Goal: Check status: Check status

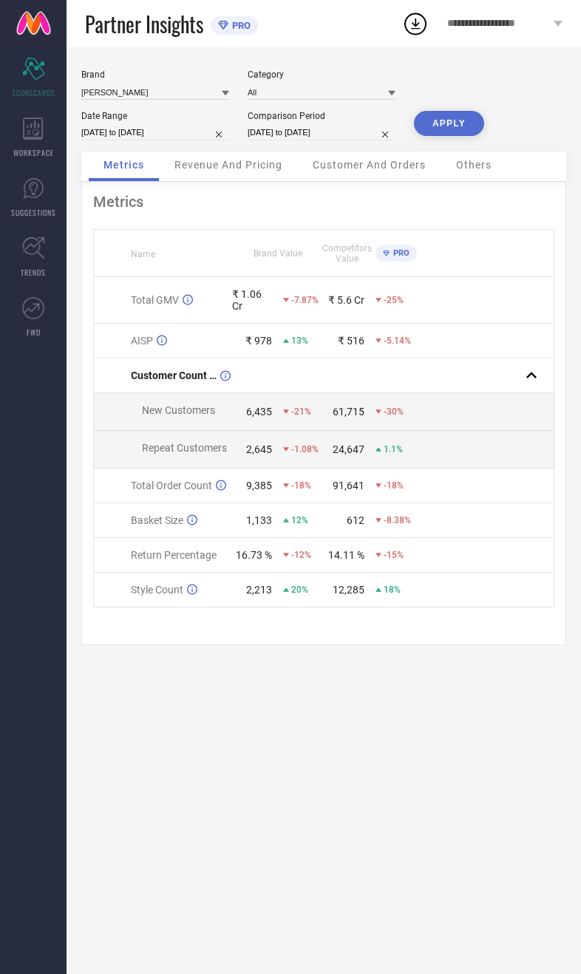
select select "7"
select select "2025"
select select "8"
select select "2025"
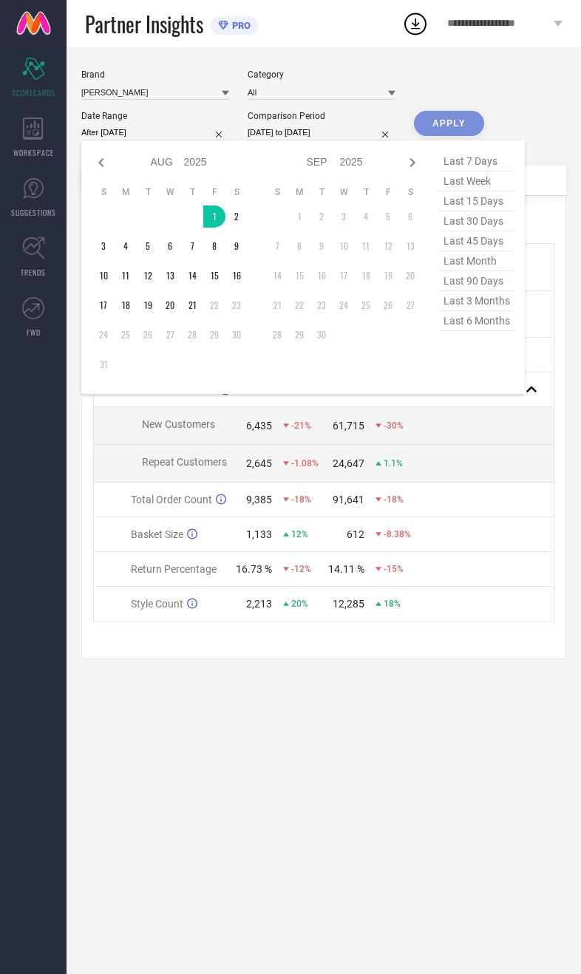
type input "[DATE] to [DATE]"
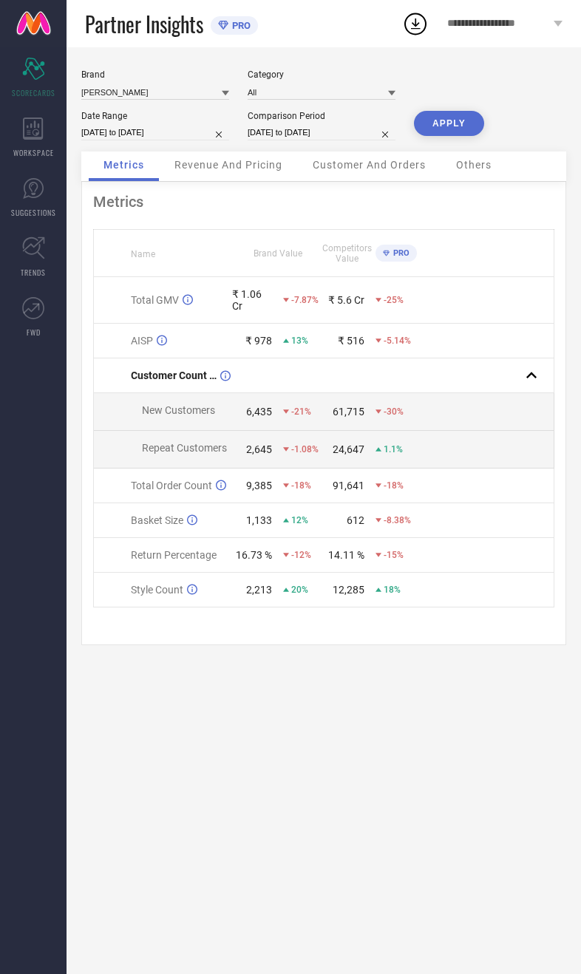
select select "7"
select select "2024"
select select "8"
select select "2024"
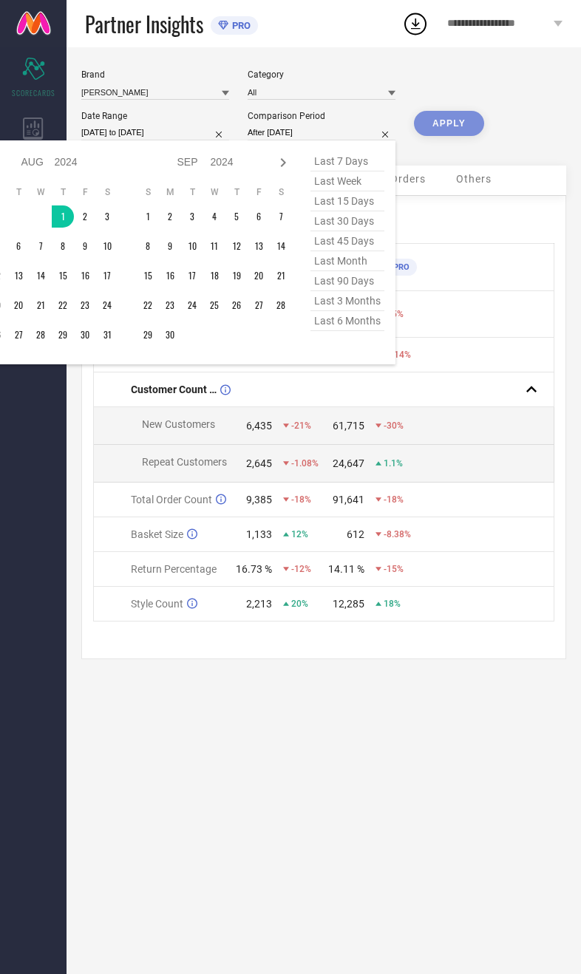
type input "[DATE] to [DATE]"
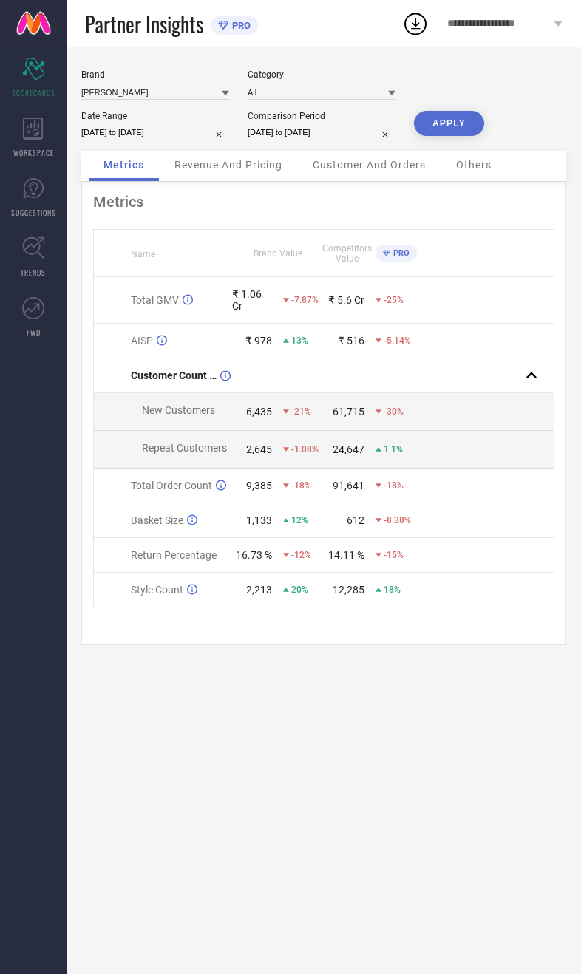
click at [456, 127] on button "APPLY" at bounding box center [449, 123] width 70 height 25
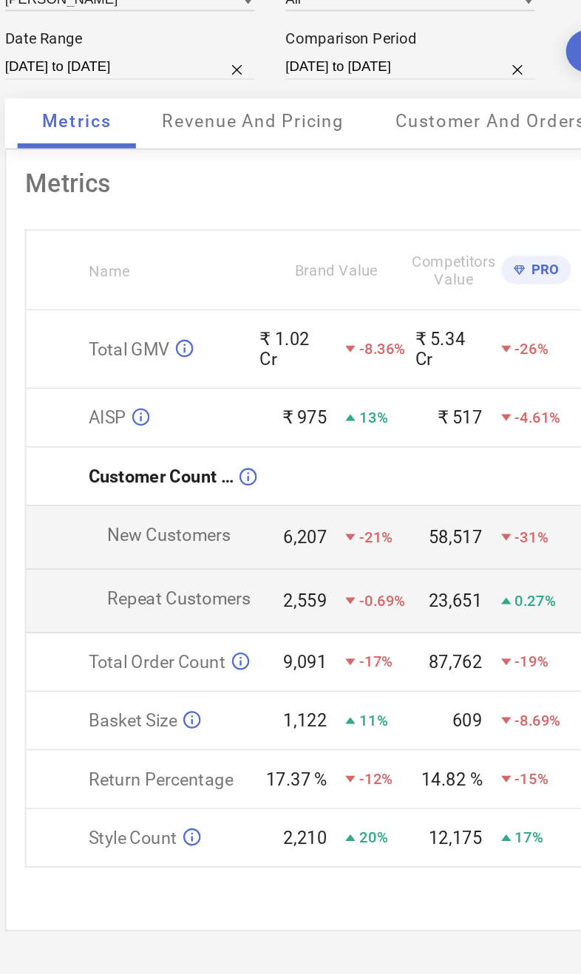
click at [174, 159] on span "Revenue And Pricing" at bounding box center [228, 165] width 108 height 12
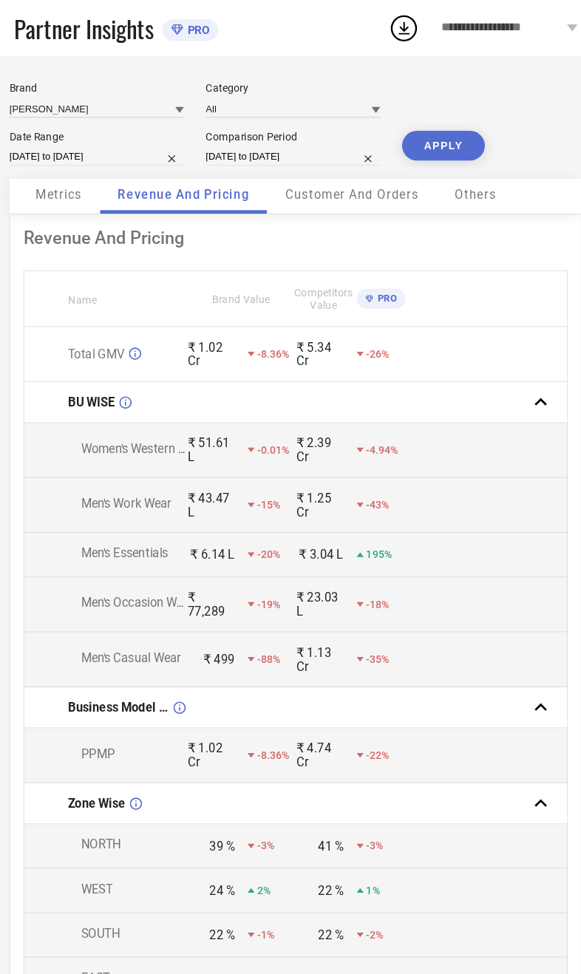
select select "7"
select select "2025"
select select "8"
select select "2025"
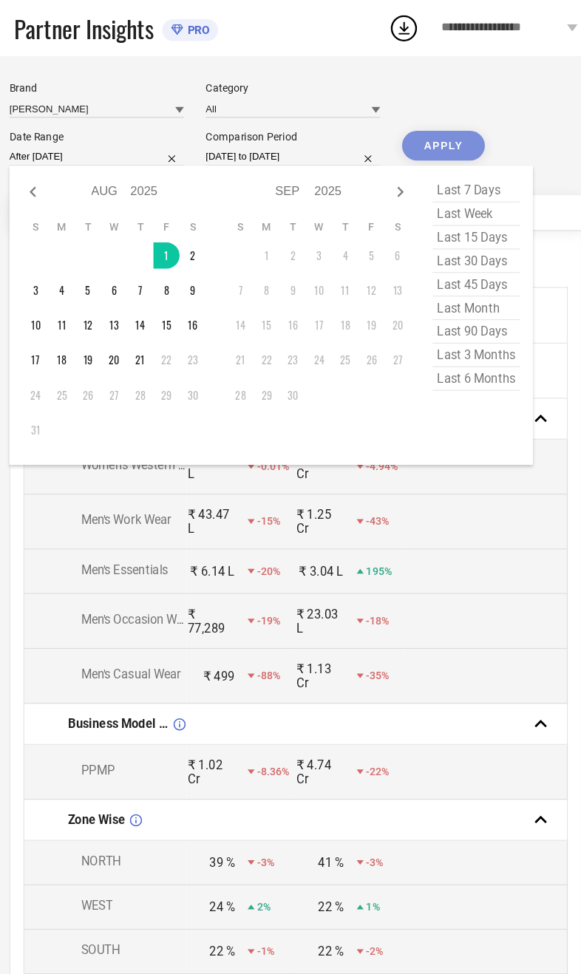
type input "[DATE] to [DATE]"
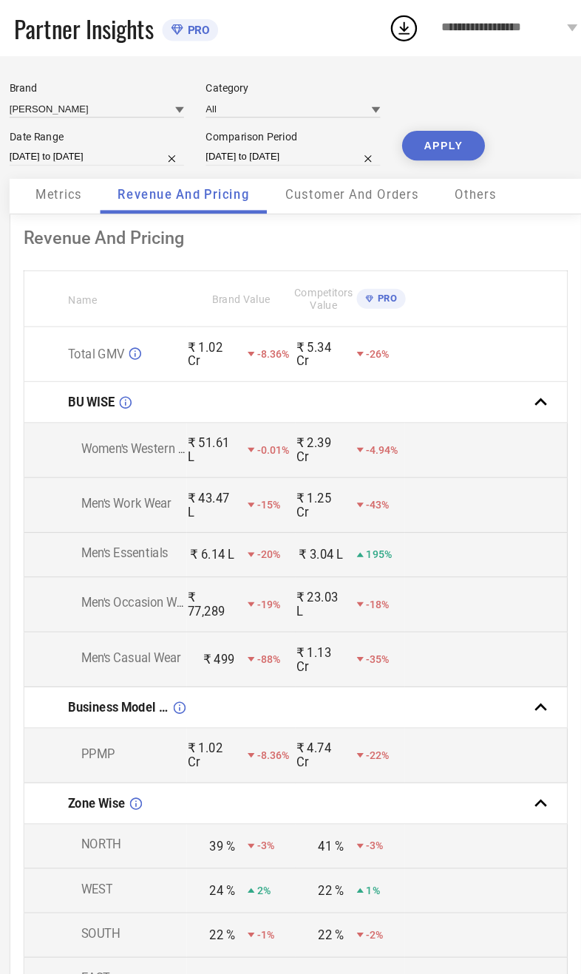
select select "7"
select select "2024"
select select "8"
select select "2024"
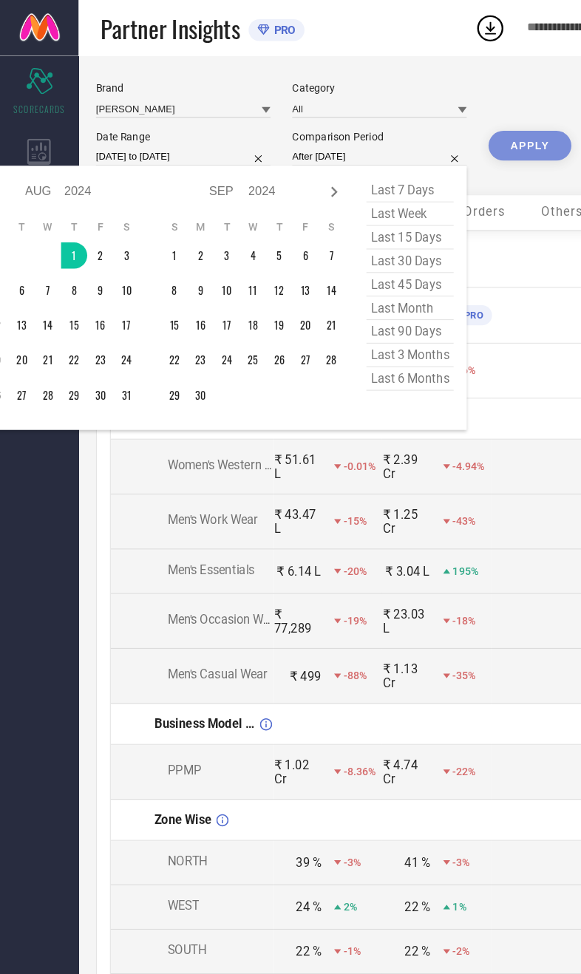
type input "[DATE] to [DATE]"
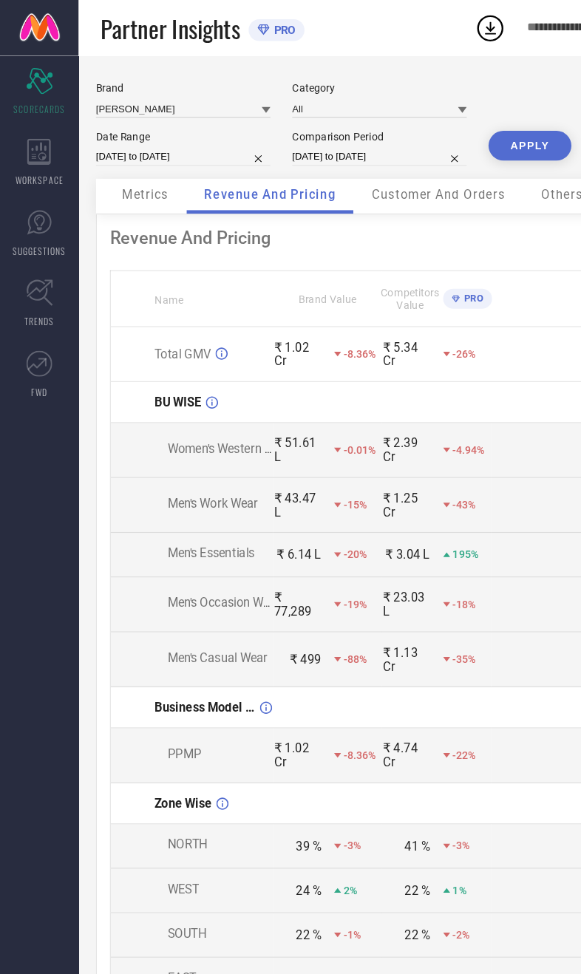
click at [437, 132] on button "APPLY" at bounding box center [449, 123] width 70 height 25
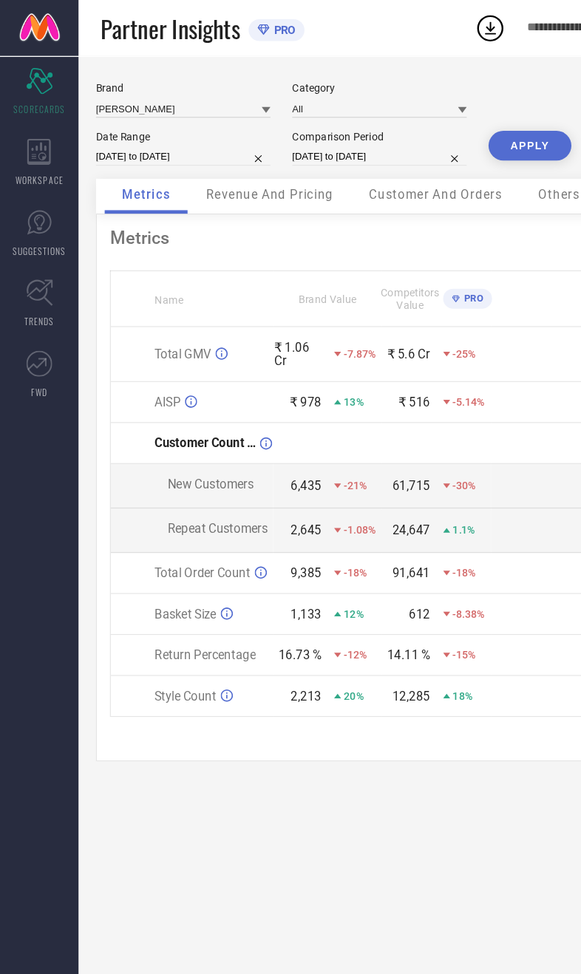
click at [225, 181] on div "Revenue And Pricing" at bounding box center [229, 167] width 138 height 30
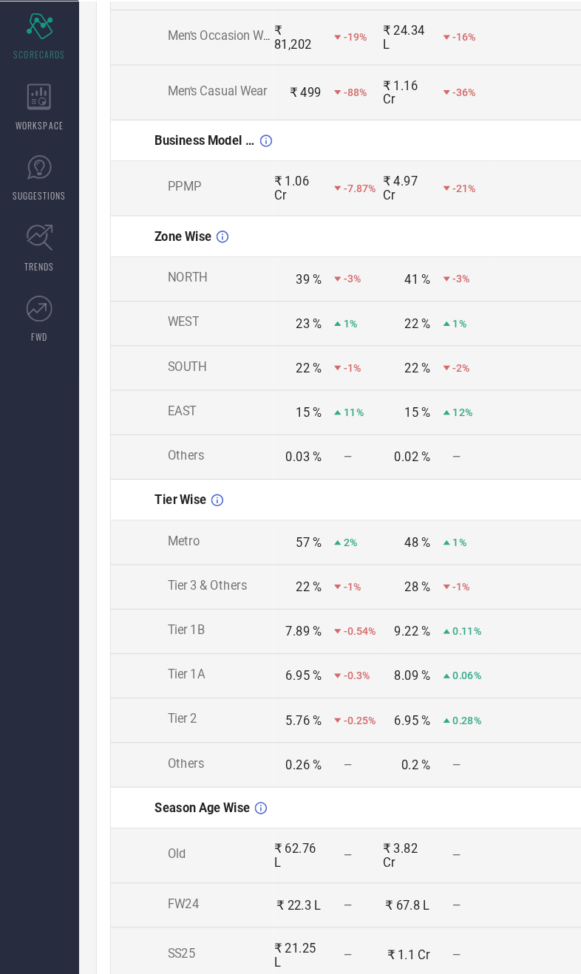
scroll to position [457, 0]
